Goal: Task Accomplishment & Management: Complete application form

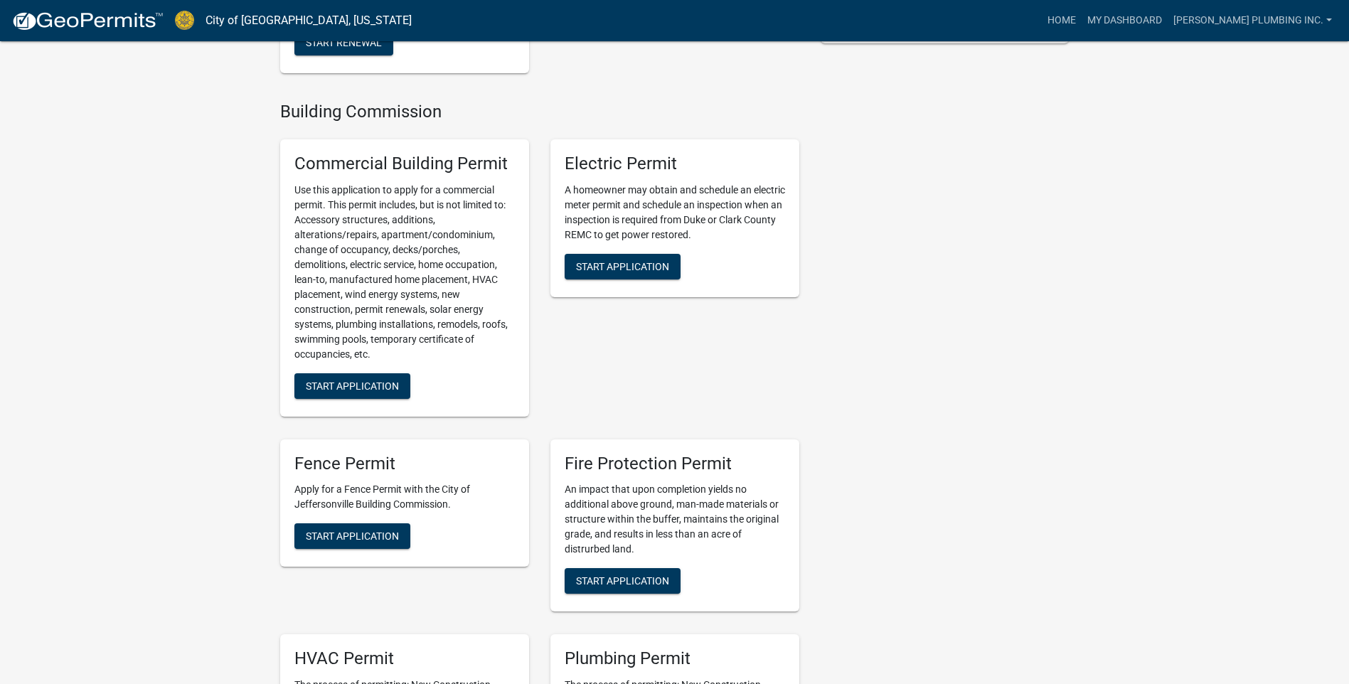
scroll to position [640, 0]
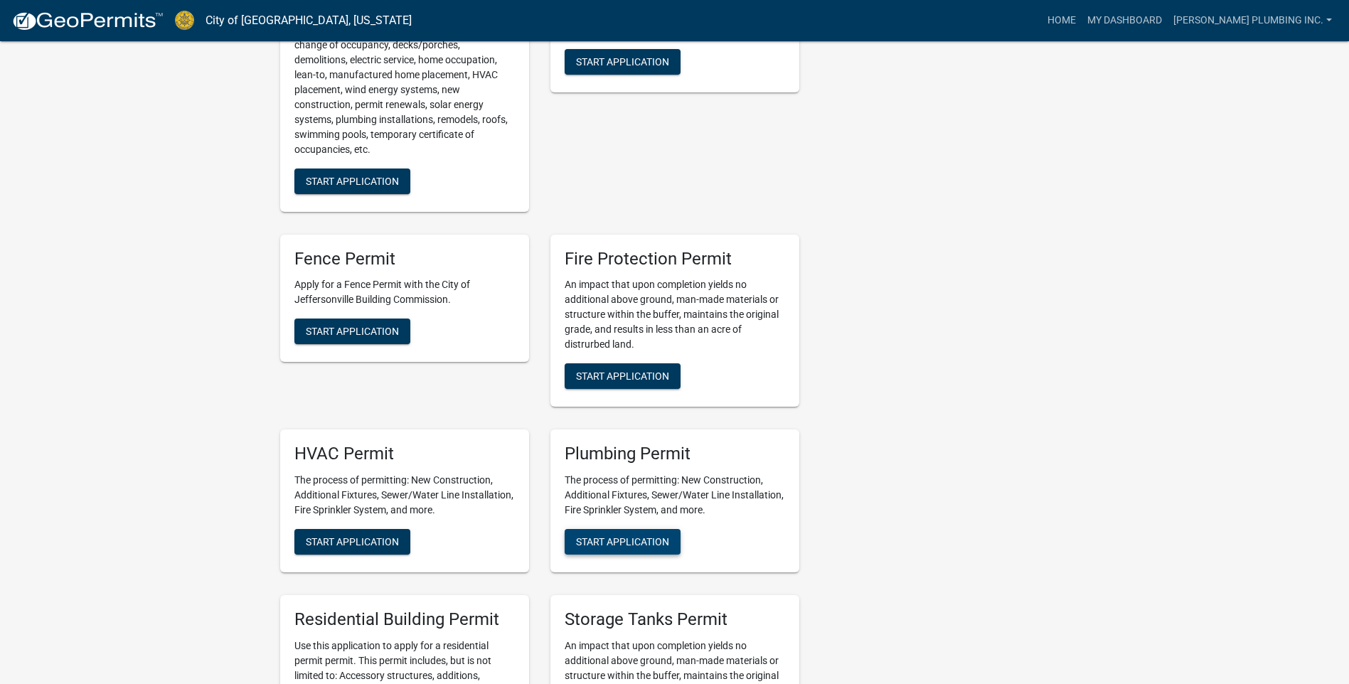
click at [601, 540] on span "Start Application" at bounding box center [622, 541] width 93 height 11
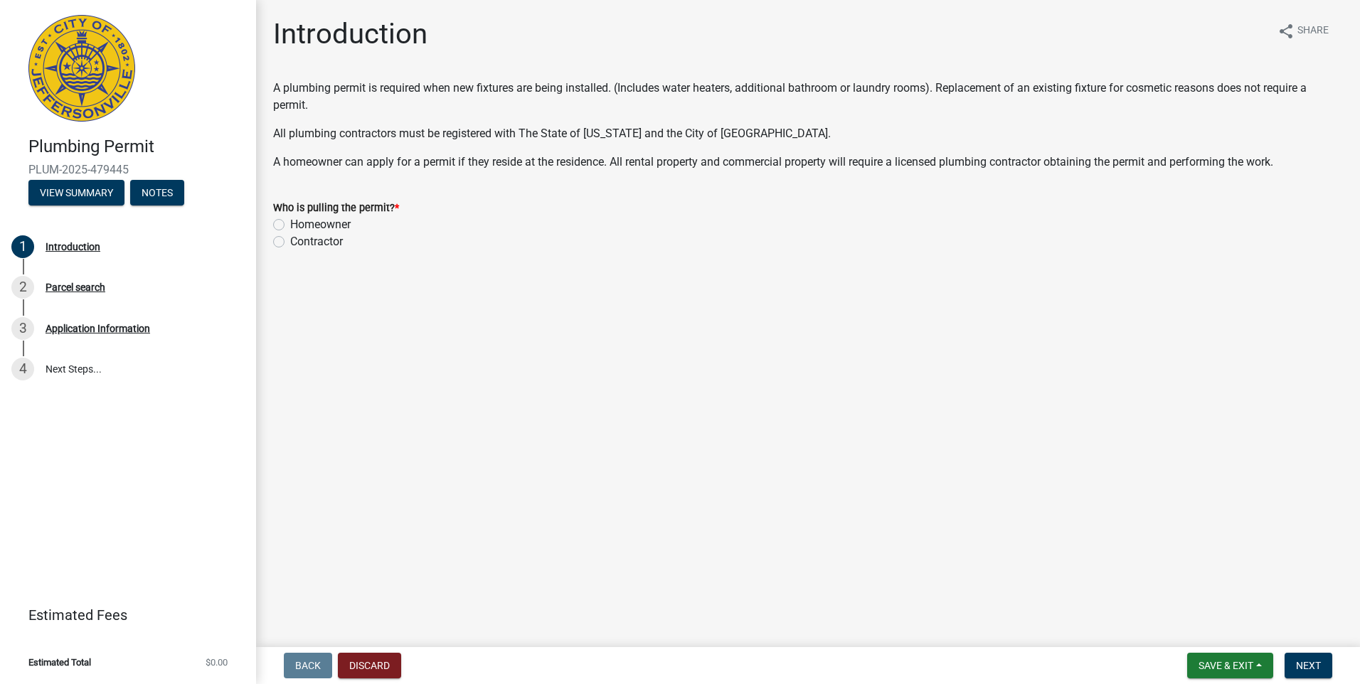
click at [290, 239] on label "Contractor" at bounding box center [316, 241] width 53 height 17
click at [290, 239] on input "Contractor" at bounding box center [294, 237] width 9 height 9
radio input "true"
click at [1314, 671] on span "Next" at bounding box center [1308, 665] width 25 height 11
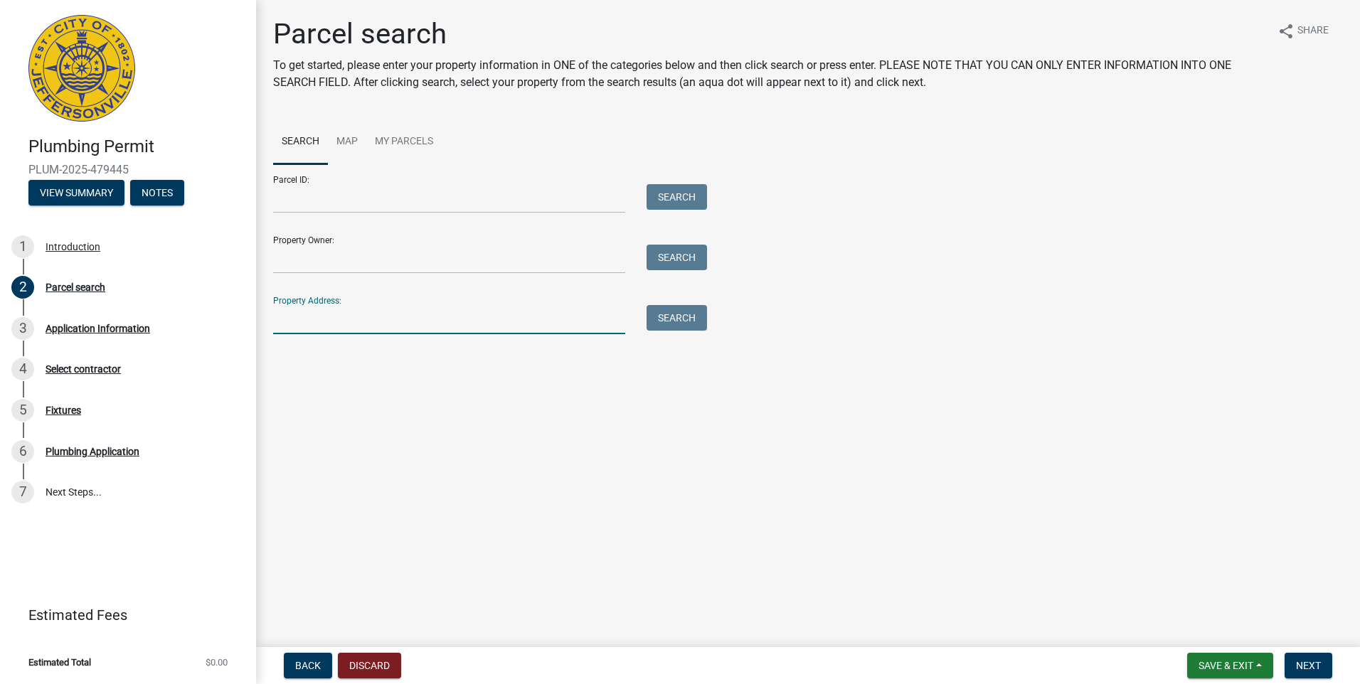
click at [282, 314] on input "Property Address:" at bounding box center [449, 319] width 352 height 29
type input "907 CAPITOL"
click at [673, 321] on button "Search" at bounding box center [676, 318] width 60 height 26
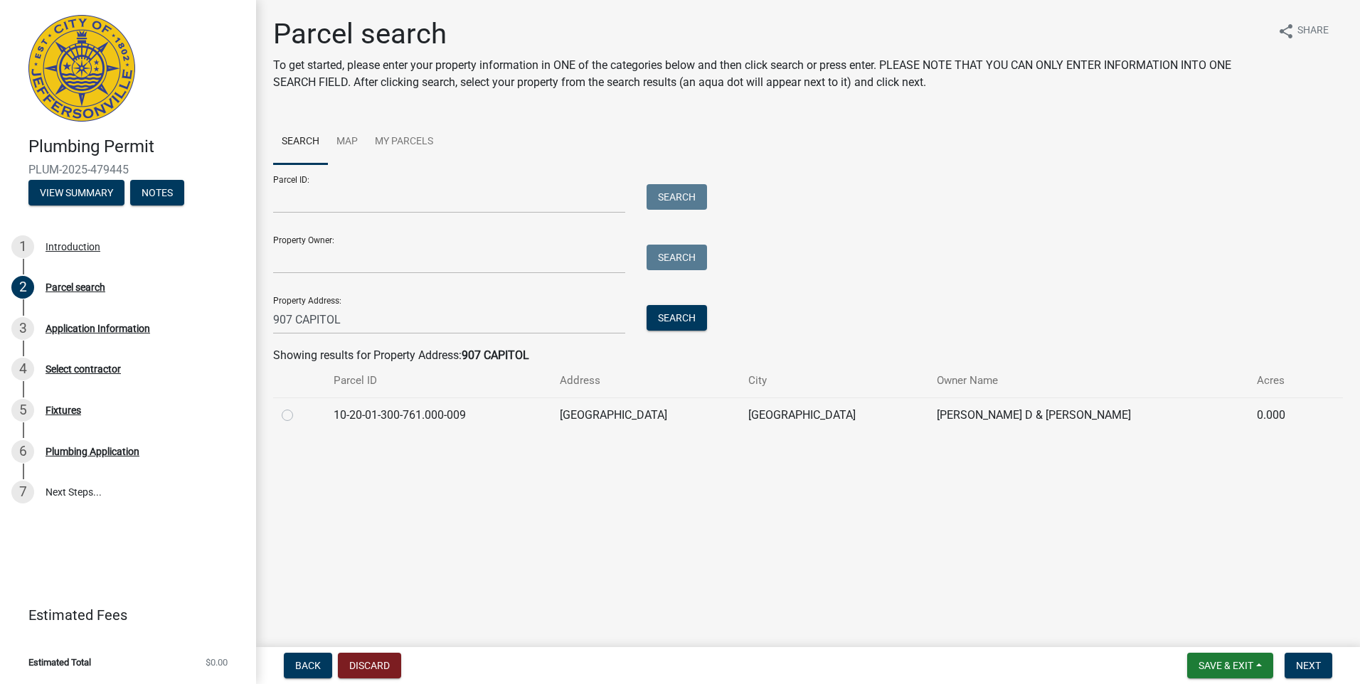
click at [299, 407] on label at bounding box center [299, 407] width 0 height 0
click at [299, 414] on input "radio" at bounding box center [303, 411] width 9 height 9
radio input "true"
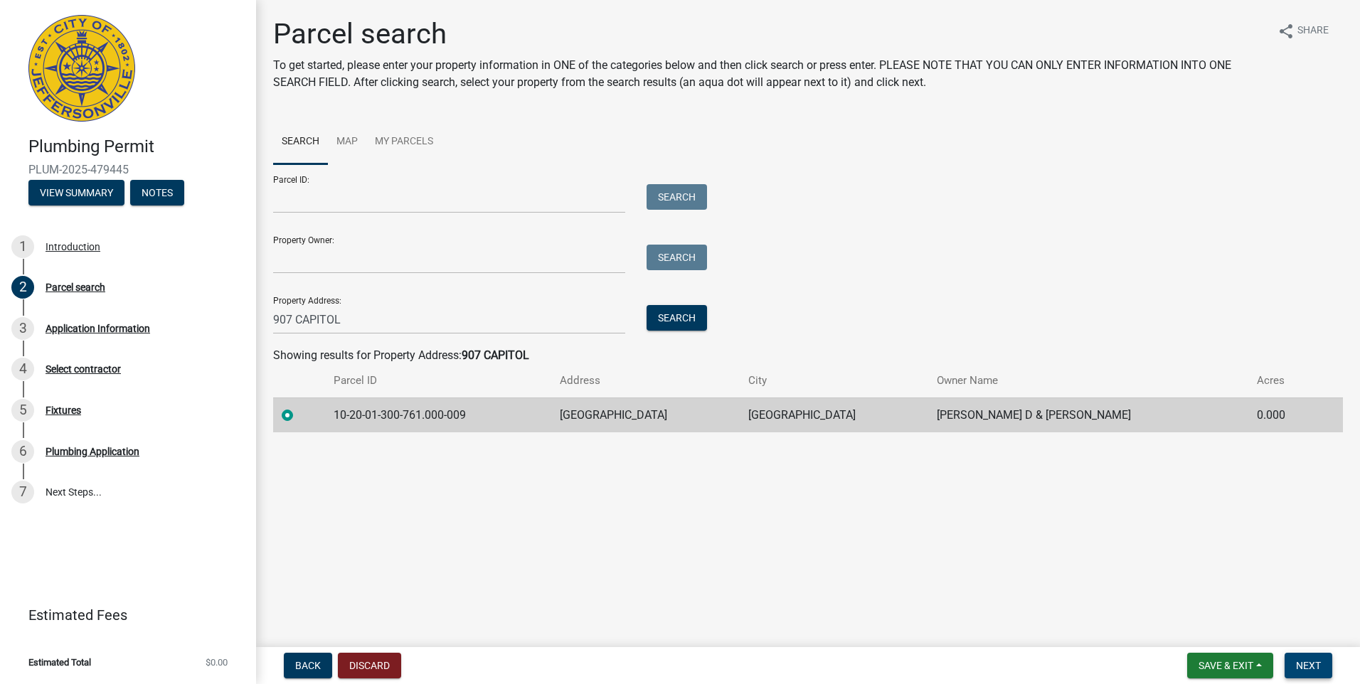
click at [1301, 658] on button "Next" at bounding box center [1308, 666] width 48 height 26
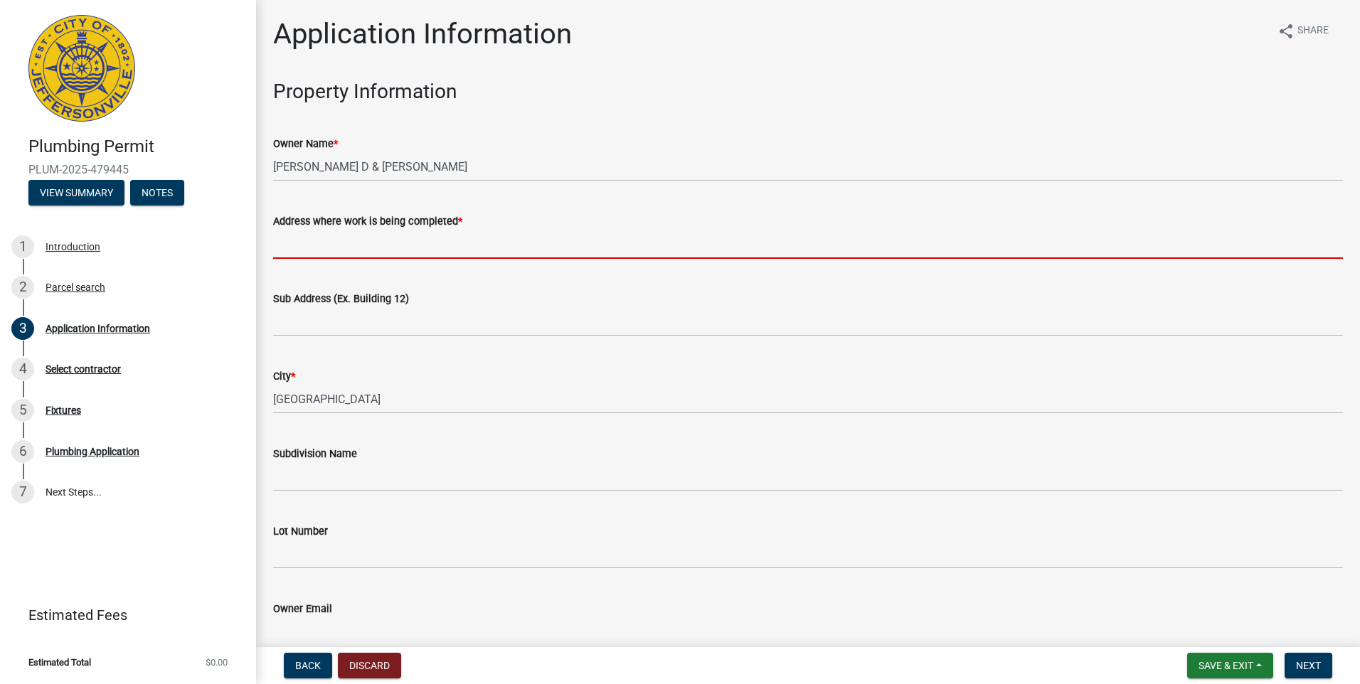
click at [297, 241] on input "Address where work is being completed *" at bounding box center [808, 244] width 1070 height 29
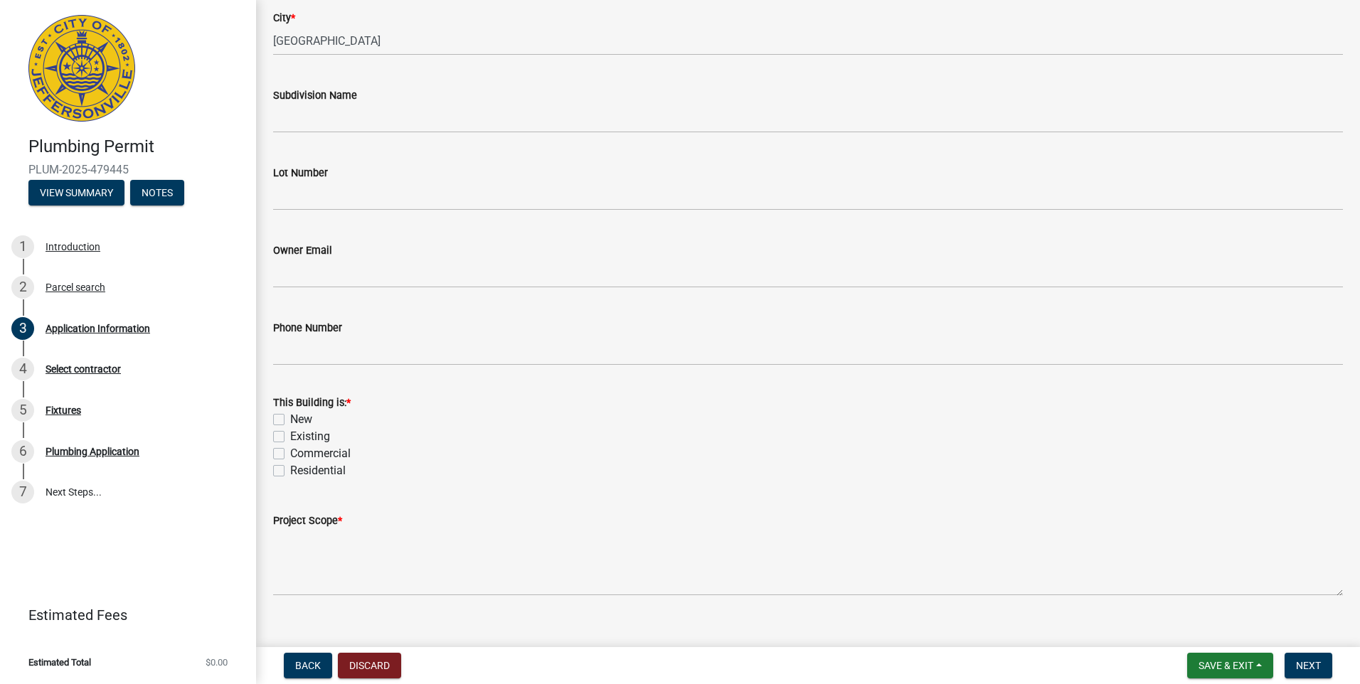
scroll to position [380, 0]
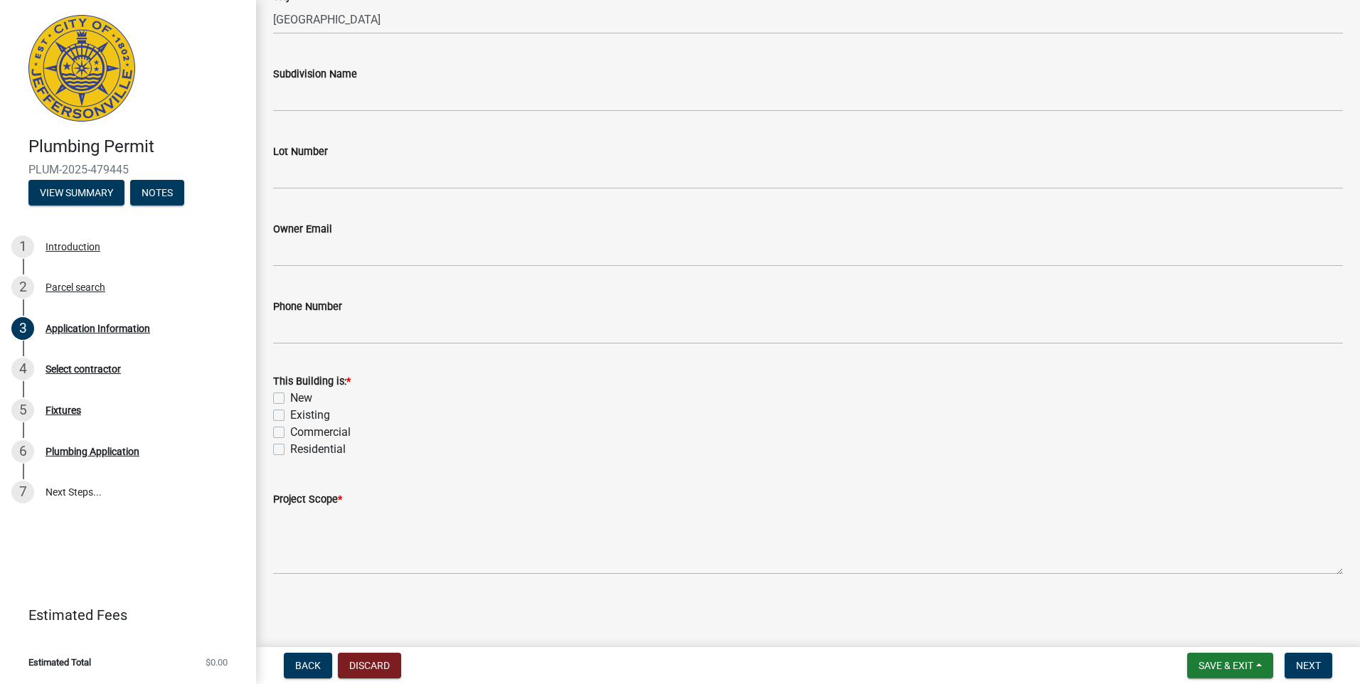
type input "907 [GEOGRAPHIC_DATA] DR"
click at [290, 417] on label "Existing" at bounding box center [310, 415] width 40 height 17
click at [290, 416] on input "Existing" at bounding box center [294, 411] width 9 height 9
checkbox input "true"
checkbox input "false"
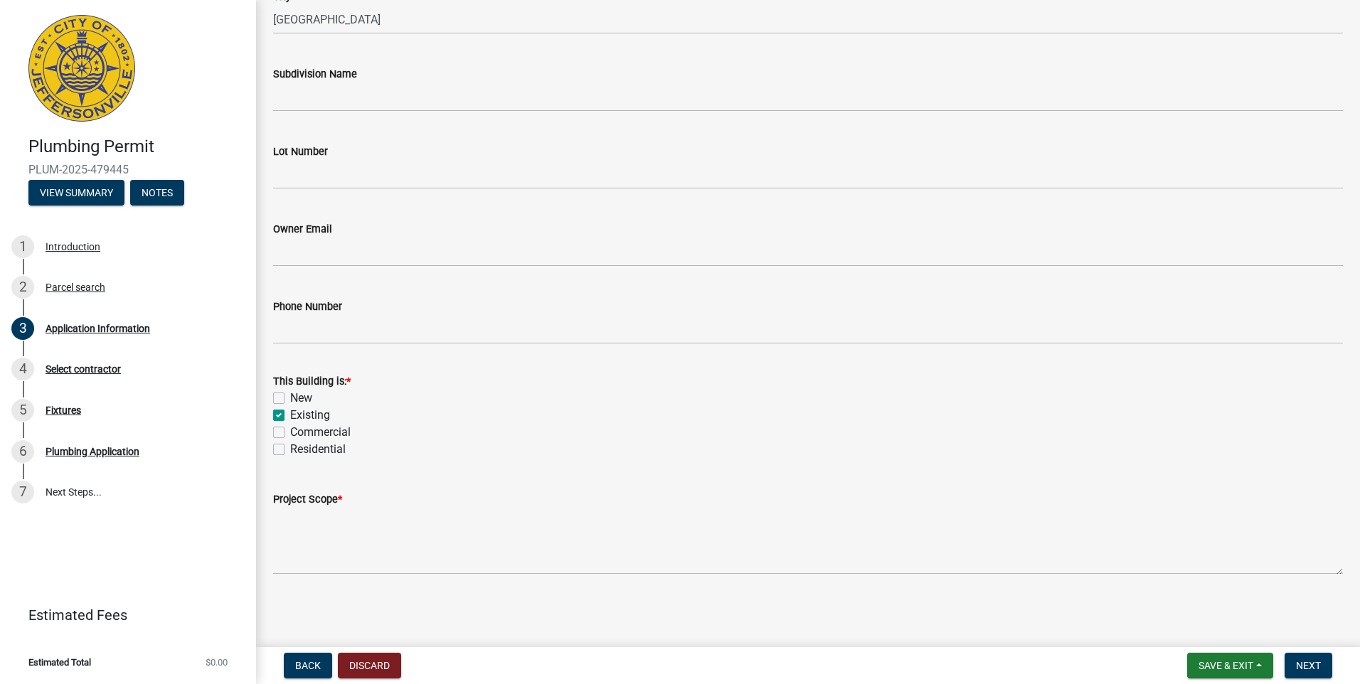
checkbox input "true"
checkbox input "false"
click at [290, 452] on label "Residential" at bounding box center [317, 449] width 55 height 17
click at [290, 450] on input "Residential" at bounding box center [294, 445] width 9 height 9
checkbox input "true"
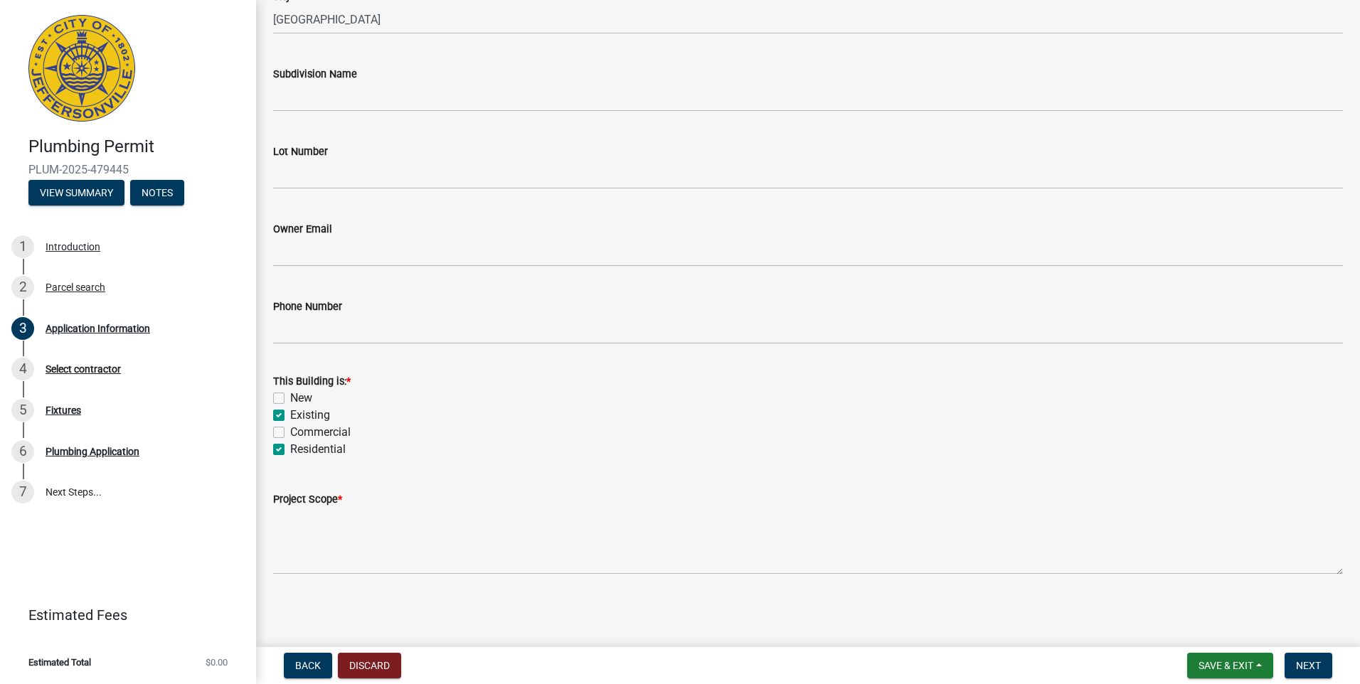
checkbox input "false"
checkbox input "true"
checkbox input "false"
checkbox input "true"
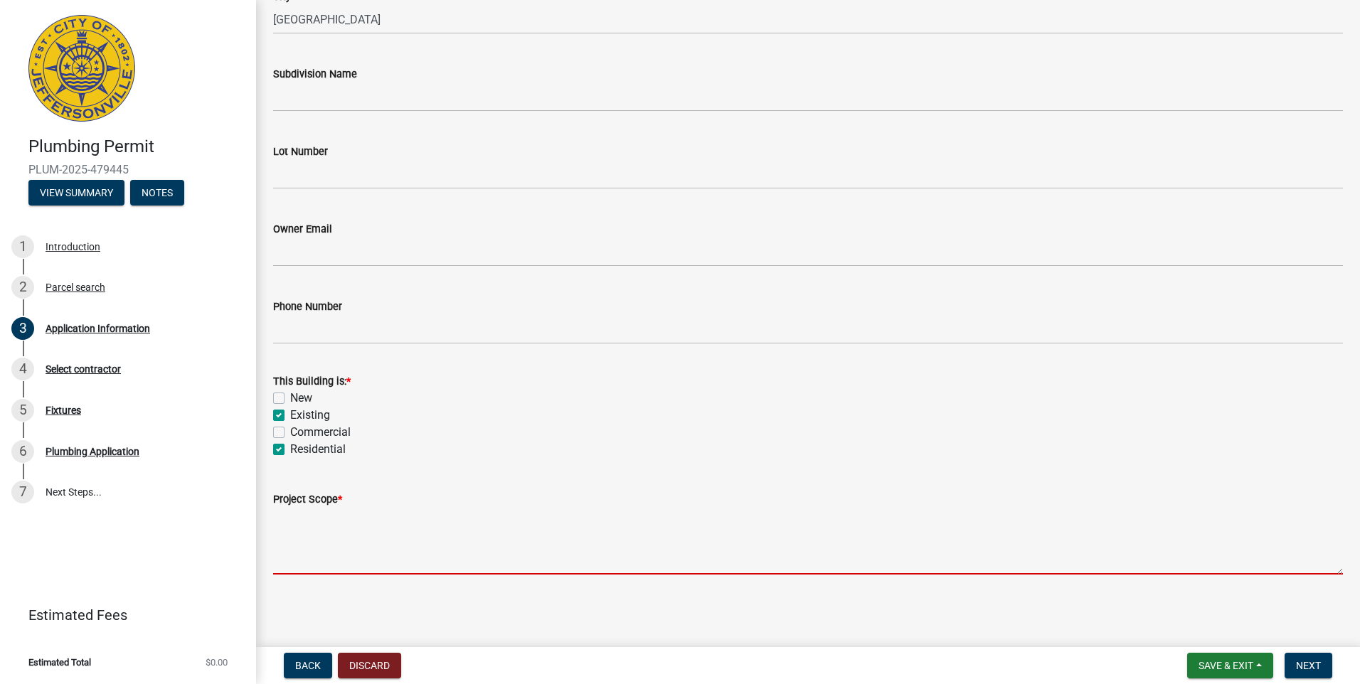
click at [299, 540] on textarea "Project Scope *" at bounding box center [808, 541] width 1070 height 67
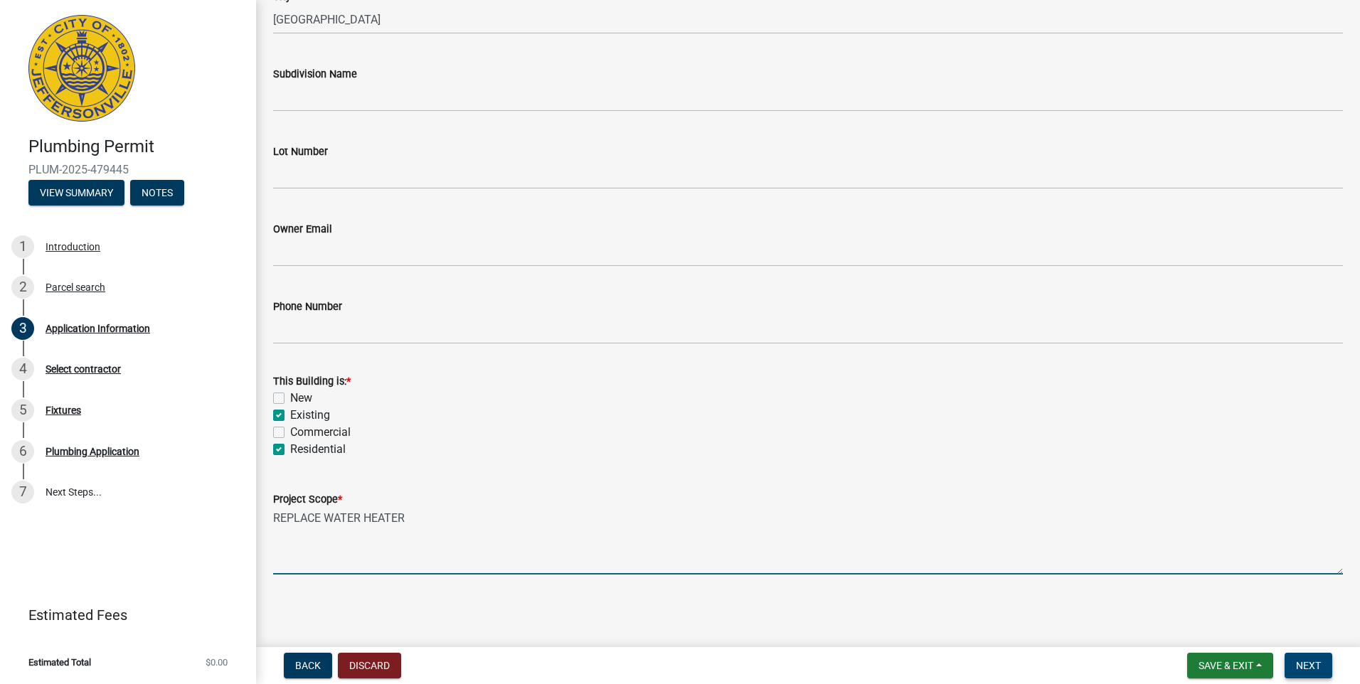
type textarea "REPLACE WATER HEATER"
click at [1310, 670] on span "Next" at bounding box center [1308, 665] width 25 height 11
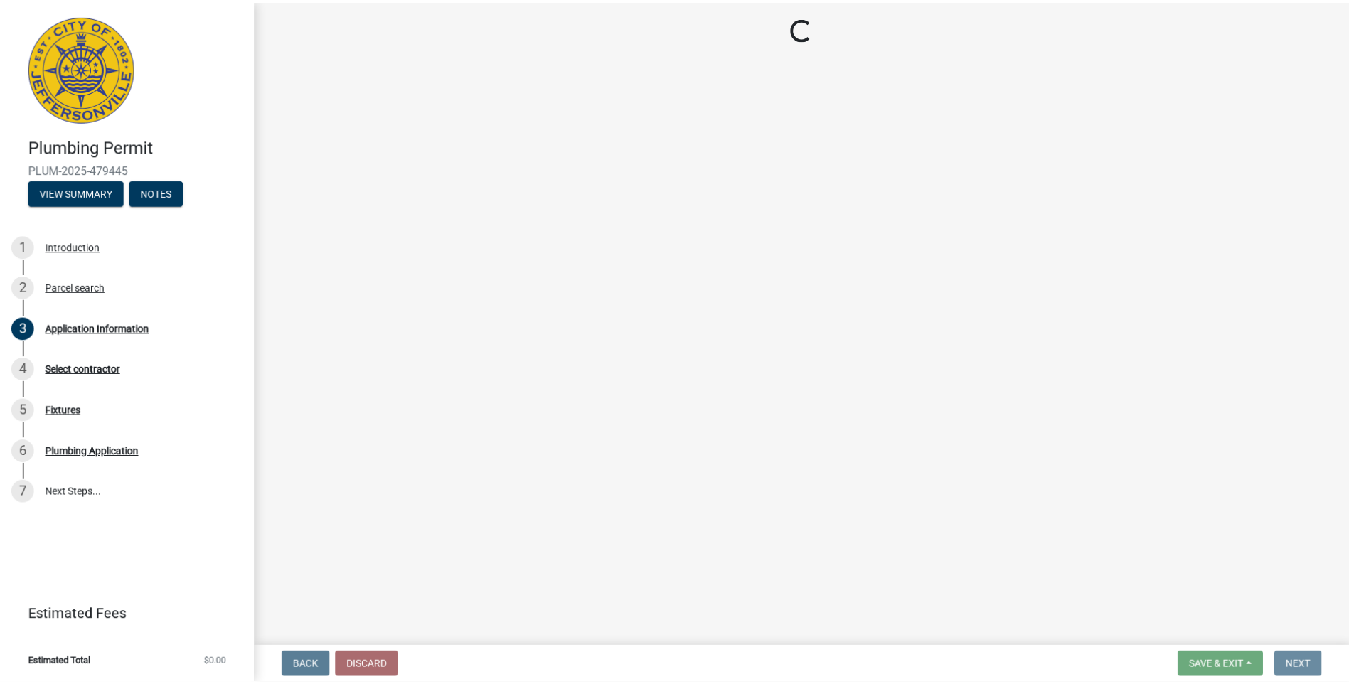
scroll to position [0, 0]
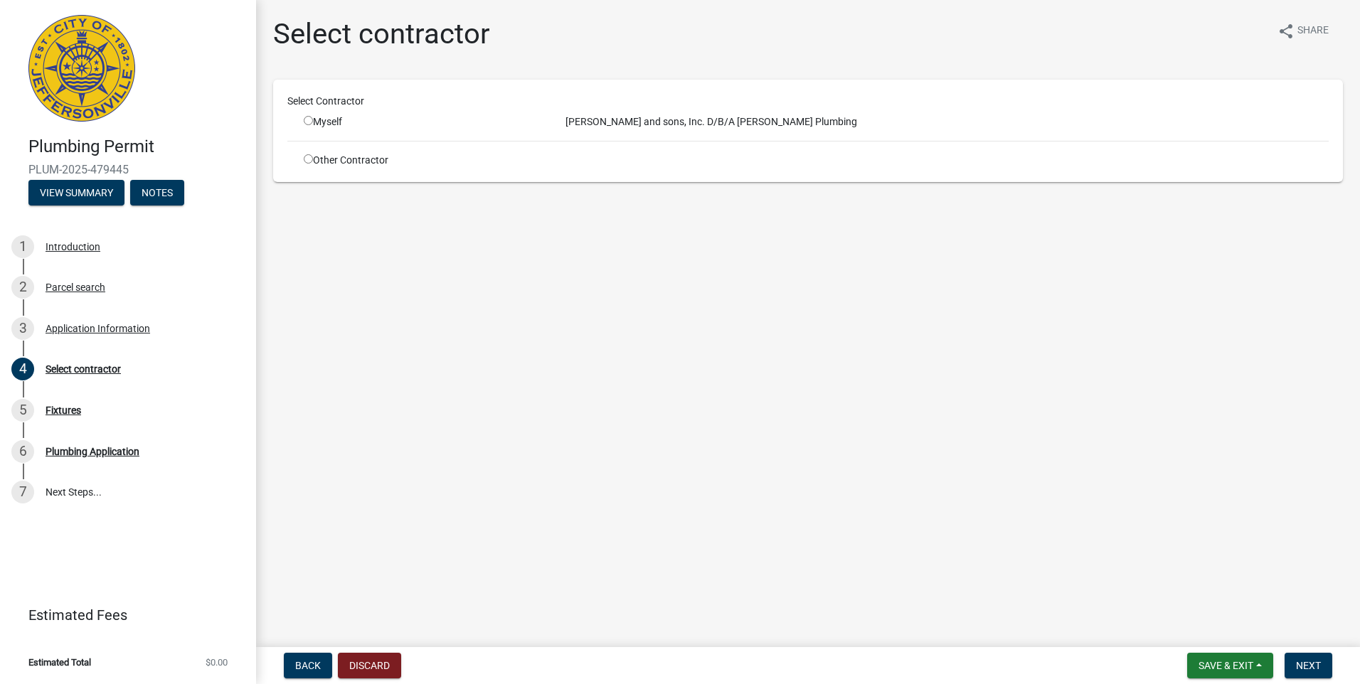
drag, startPoint x: 306, startPoint y: 119, endPoint x: 321, endPoint y: 128, distance: 18.2
click at [309, 122] on input "radio" at bounding box center [308, 120] width 9 height 9
radio input "true"
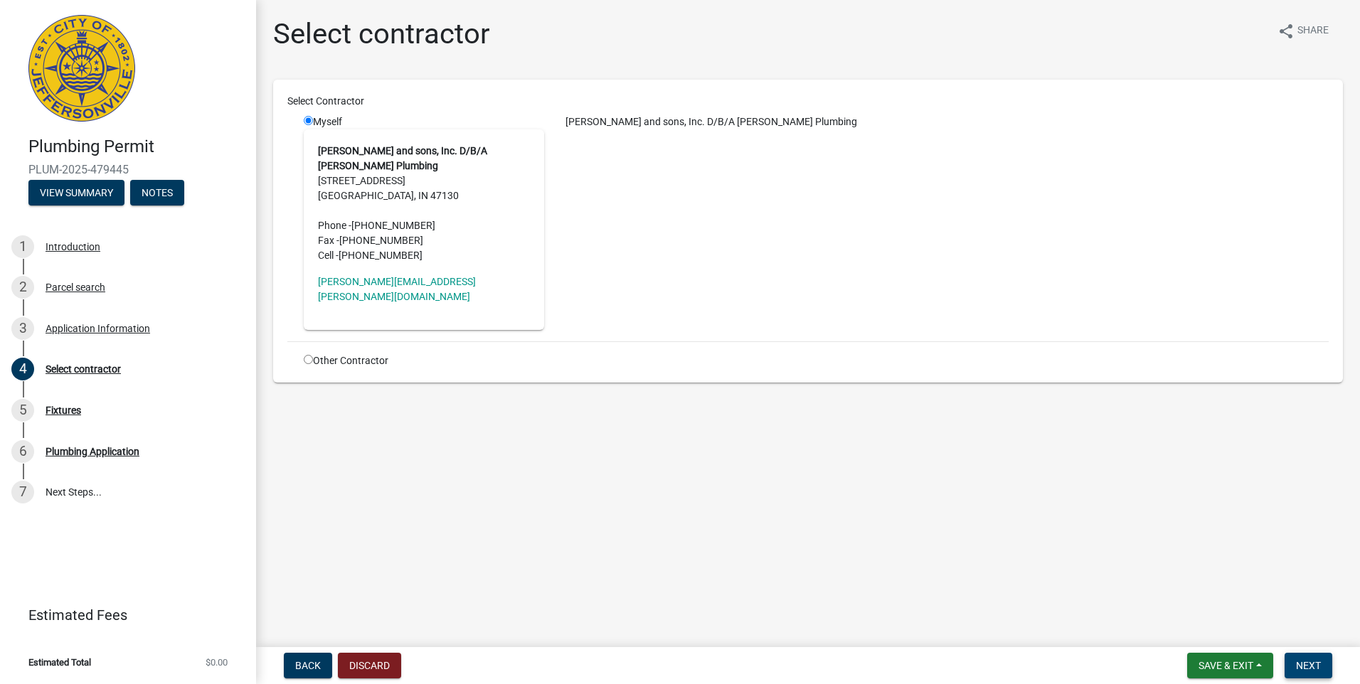
click at [1313, 666] on span "Next" at bounding box center [1308, 665] width 25 height 11
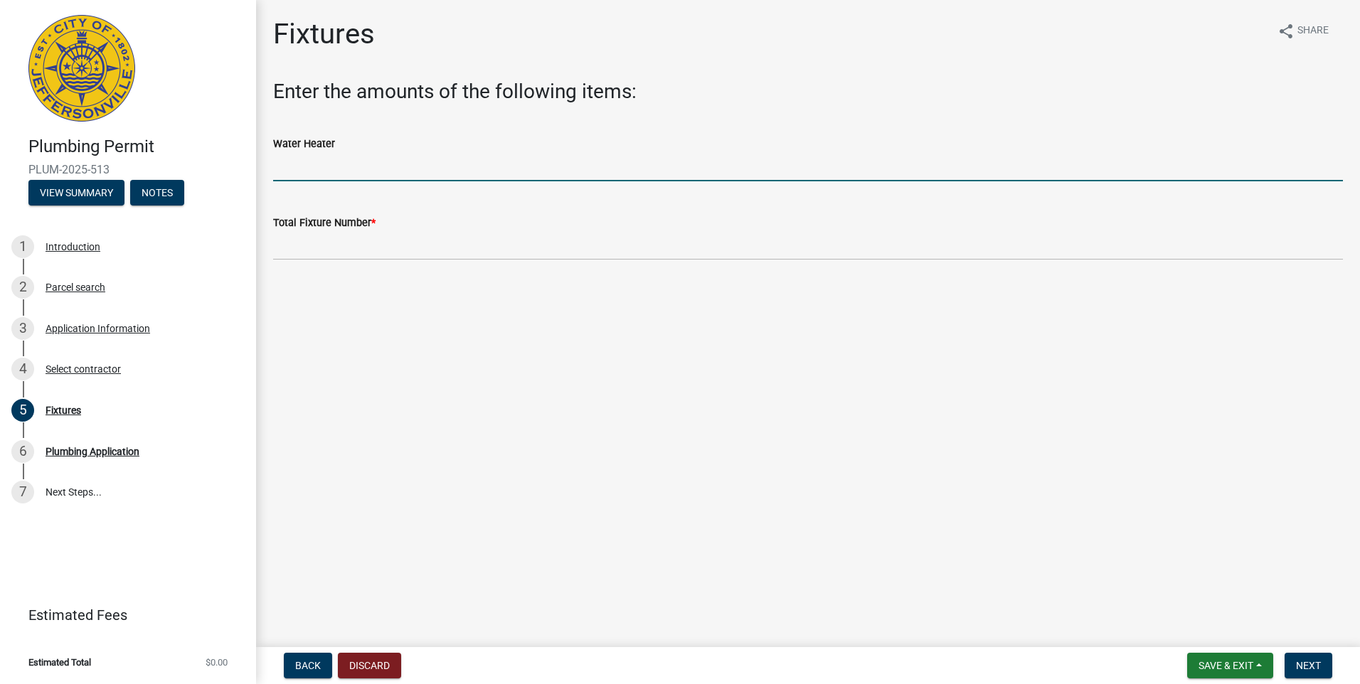
click at [277, 180] on input "text" at bounding box center [808, 166] width 1070 height 29
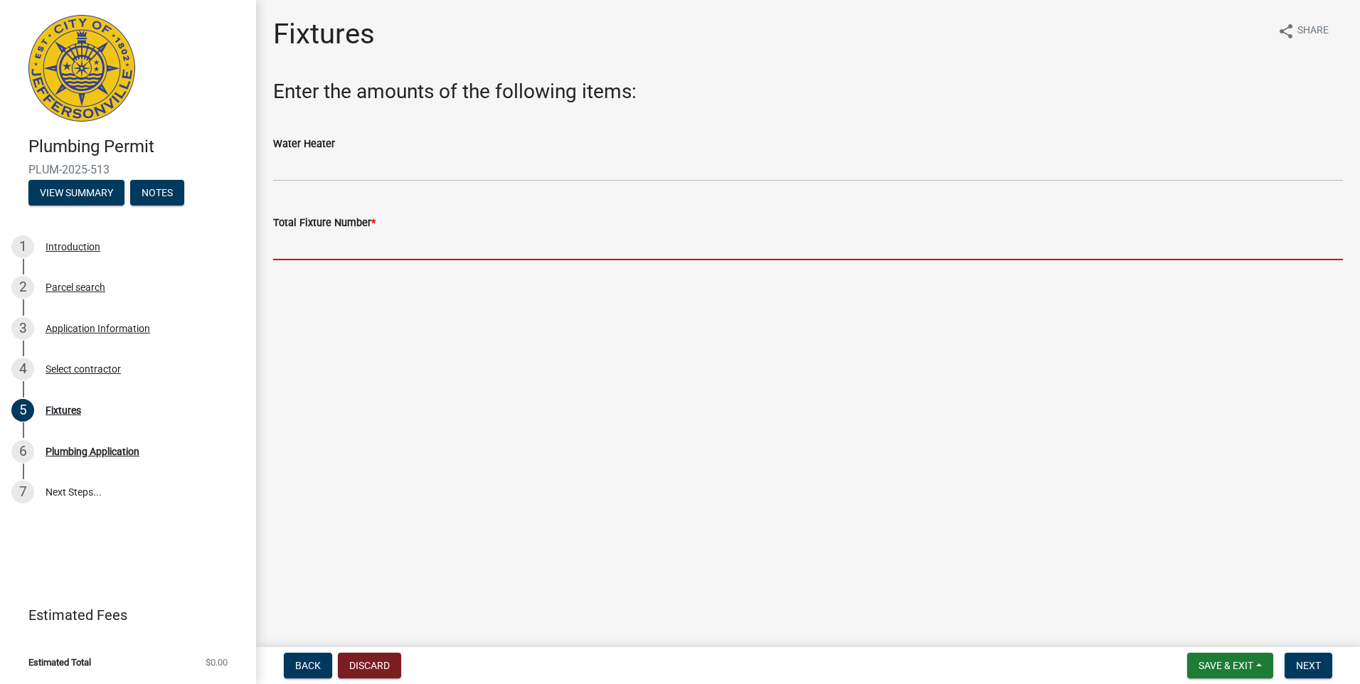
click at [301, 232] on input "text" at bounding box center [808, 245] width 1070 height 29
type input "1"
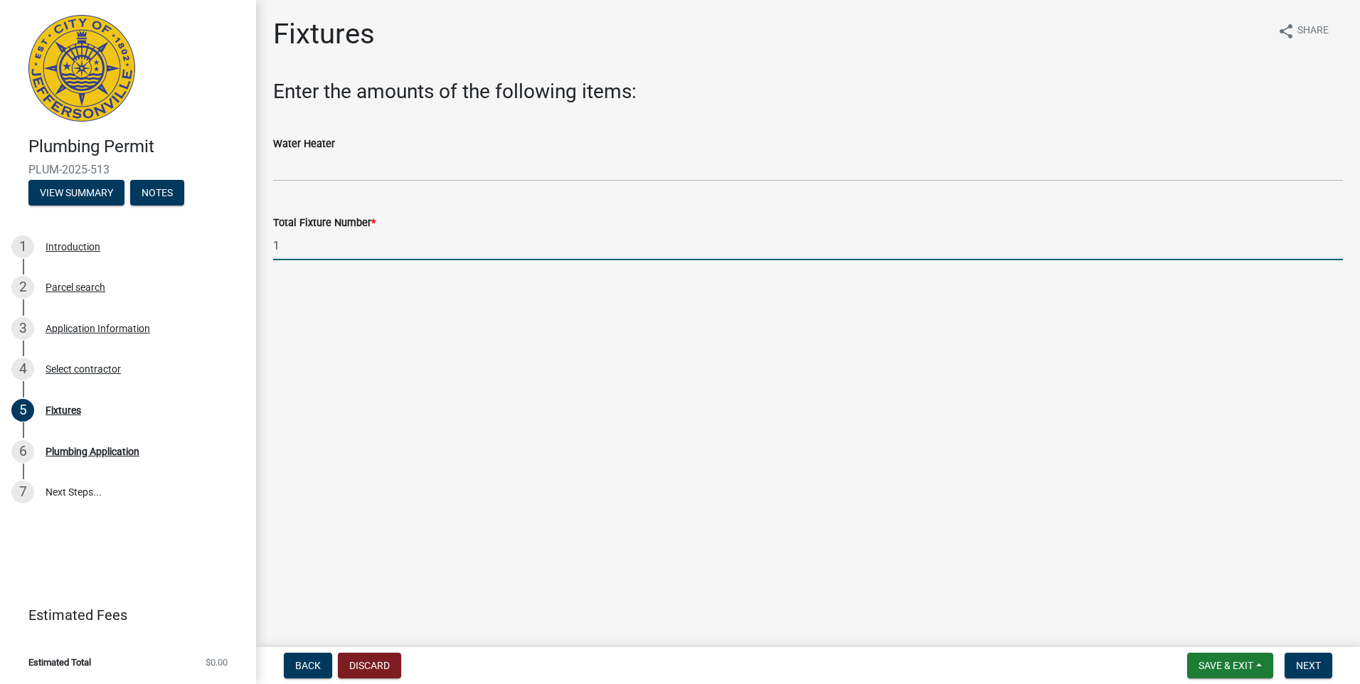
type input "1"
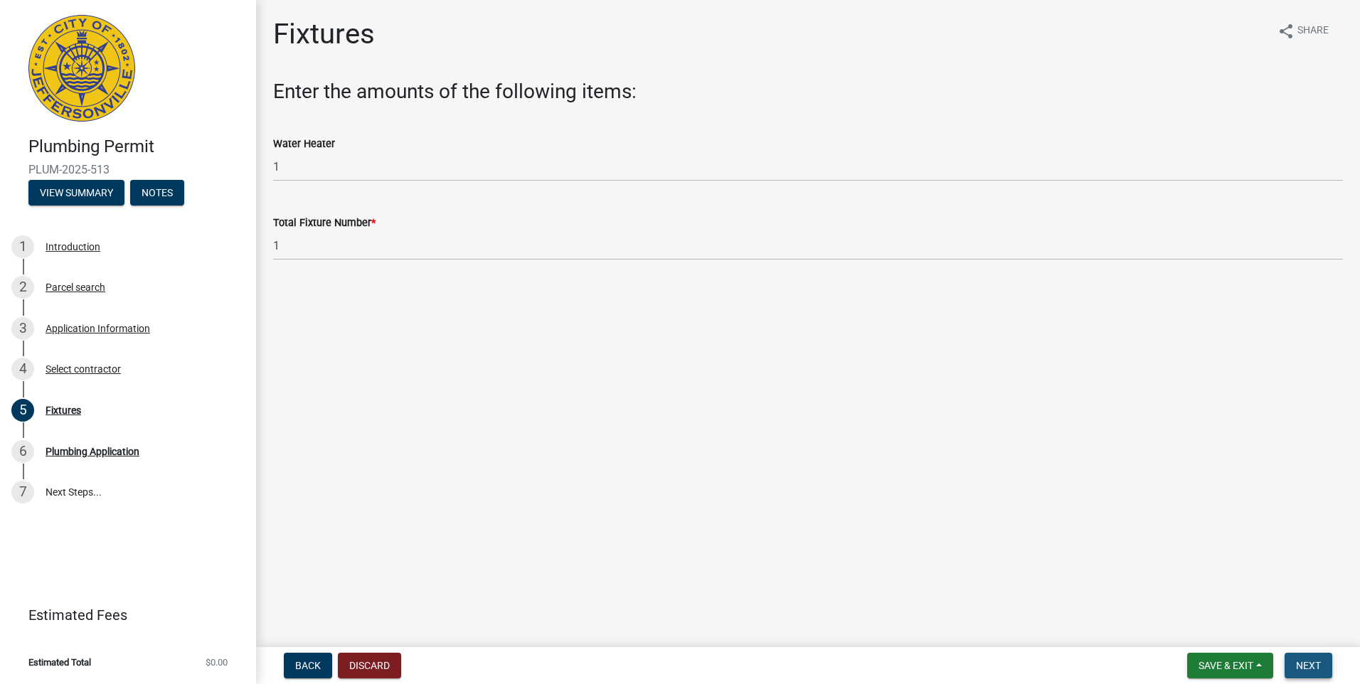
click at [1318, 658] on button "Next" at bounding box center [1308, 666] width 48 height 26
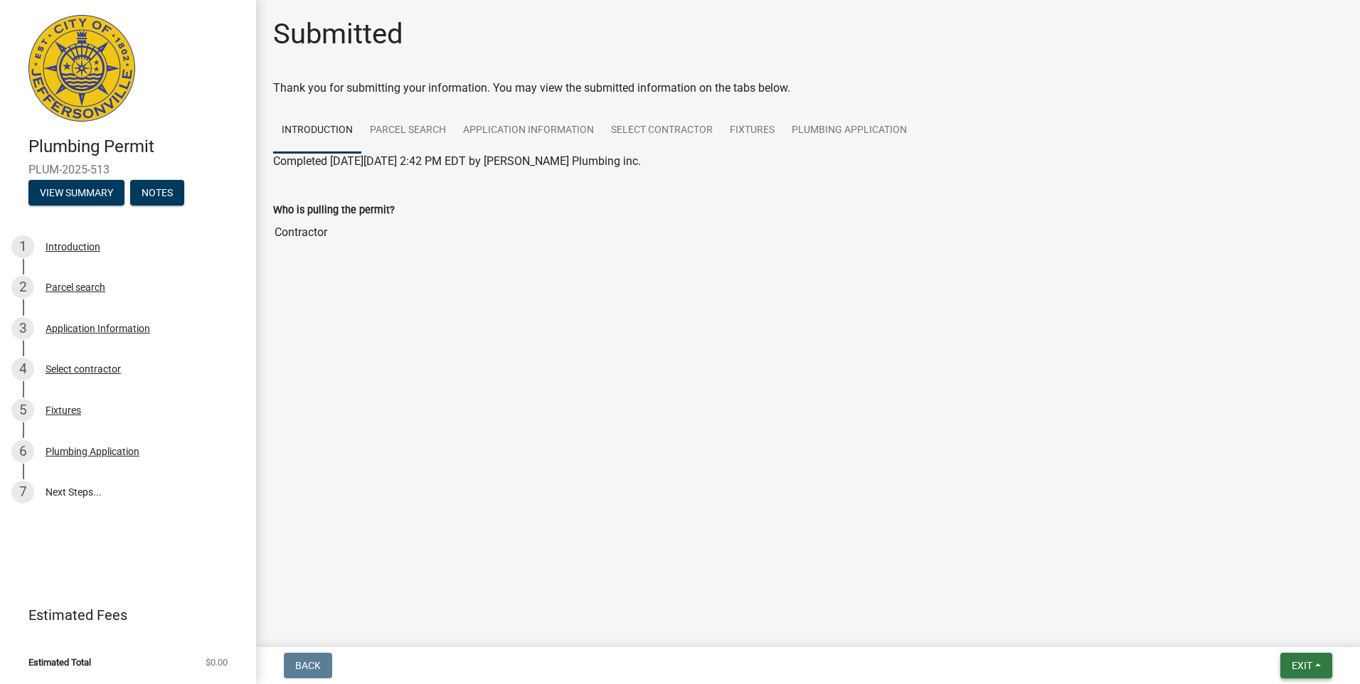
click at [1312, 670] on span "Exit" at bounding box center [1301, 665] width 21 height 11
click at [1282, 637] on button "Save & Exit" at bounding box center [1275, 629] width 114 height 34
